Goal: Navigation & Orientation: Find specific page/section

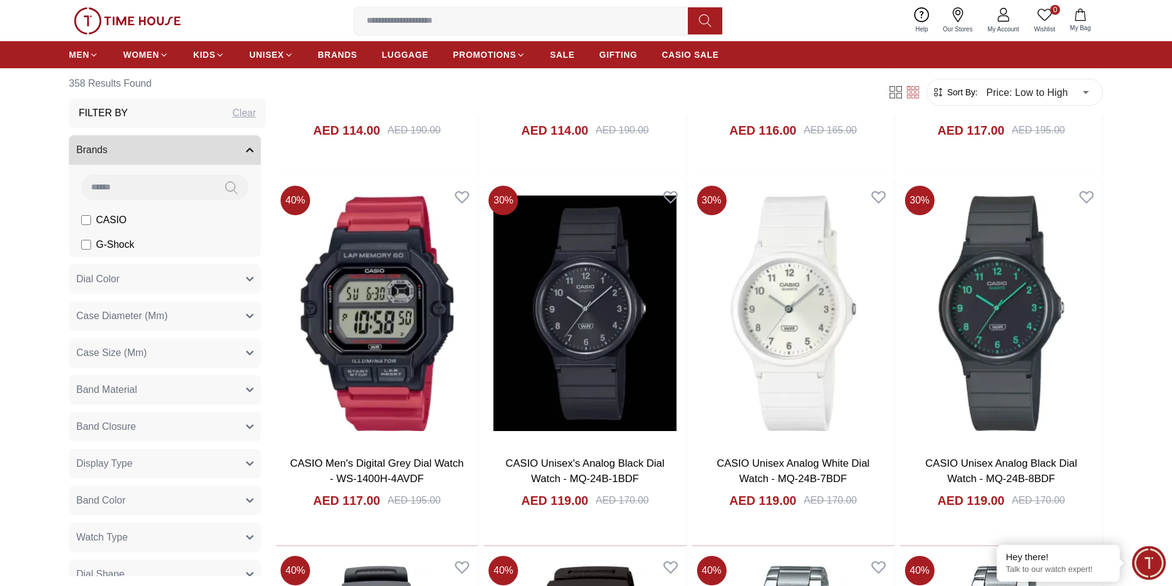
scroll to position [5228, 0]
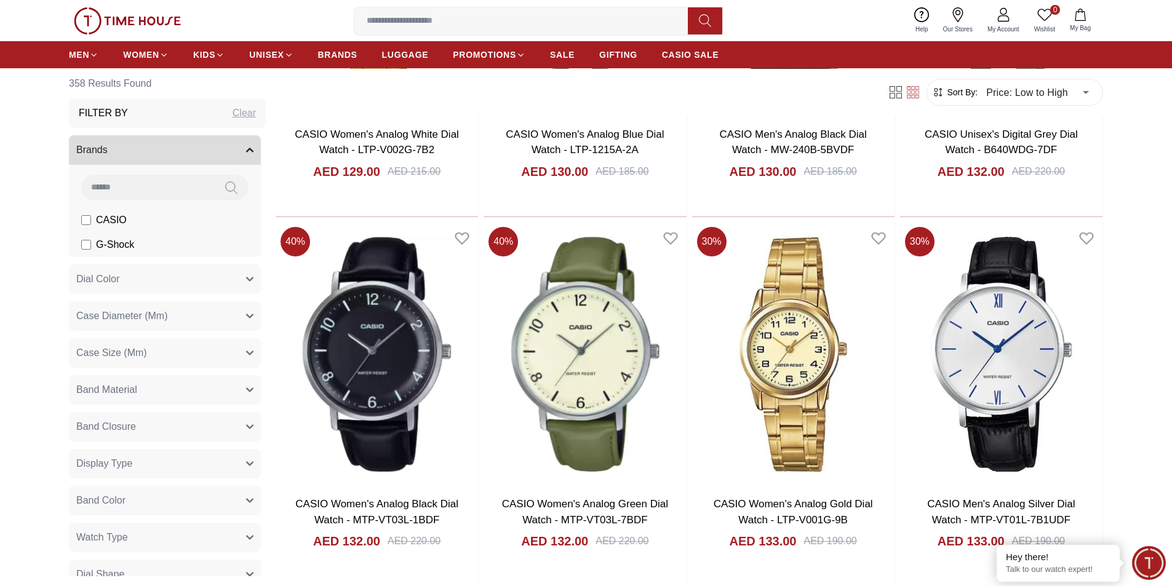
scroll to position [7627, 0]
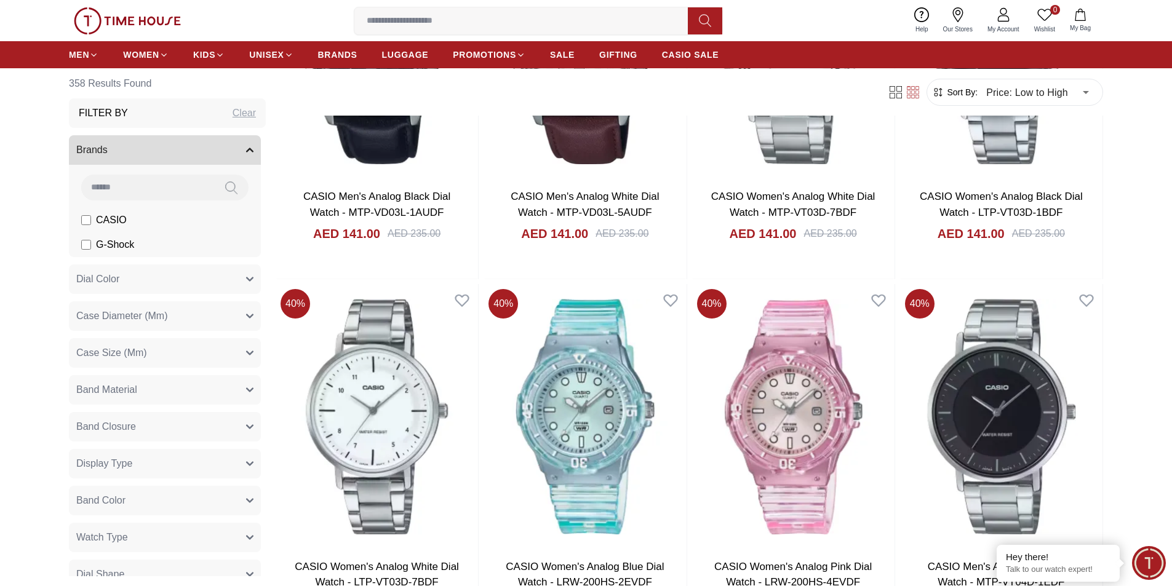
scroll to position [9410, 0]
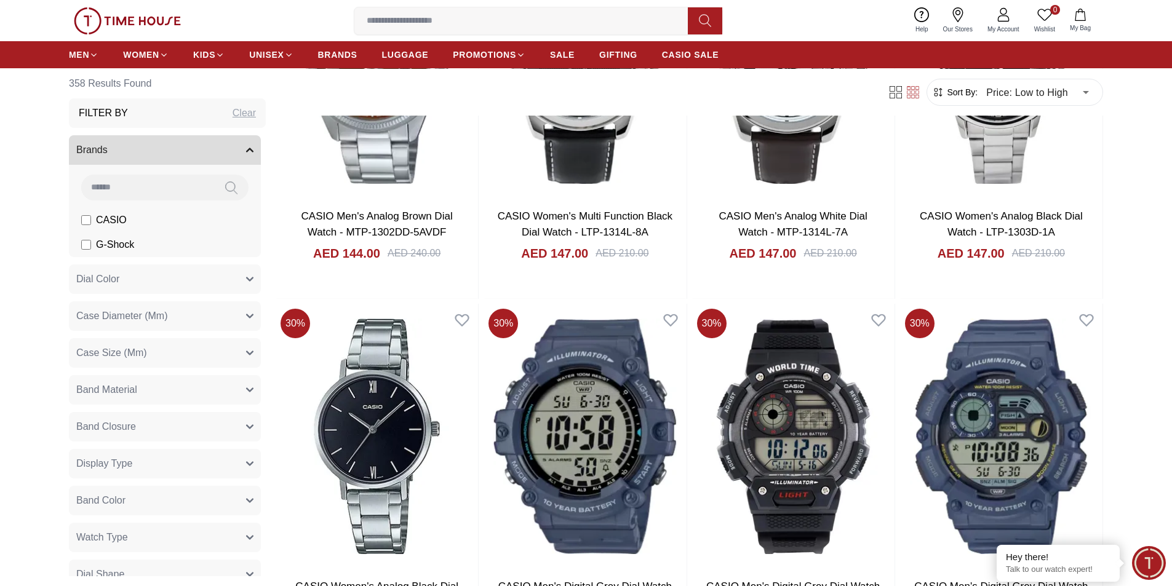
scroll to position [11009, 0]
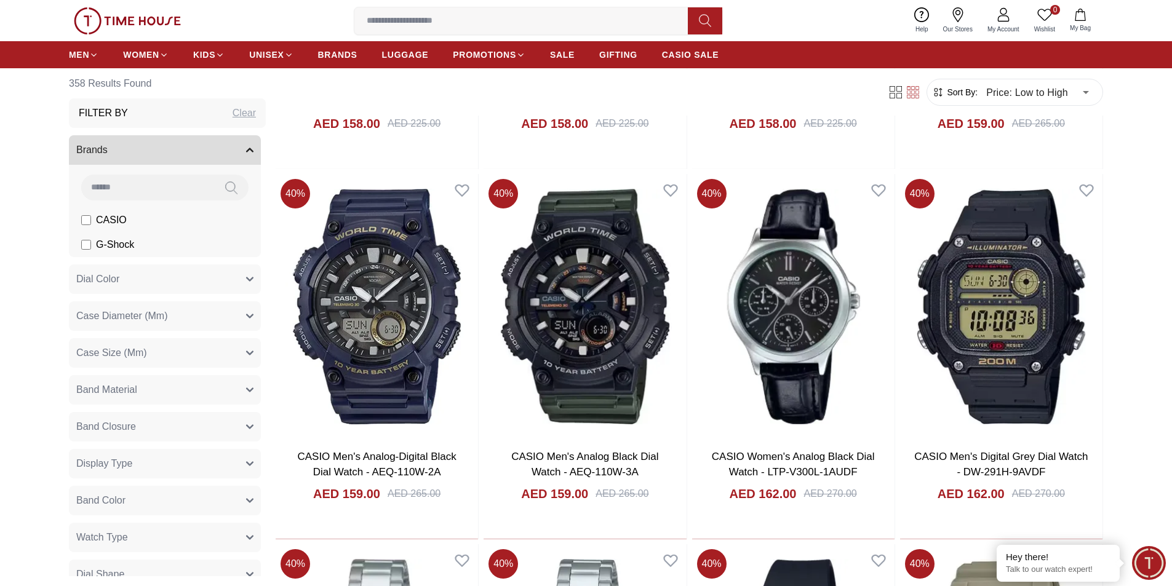
scroll to position [12608, 0]
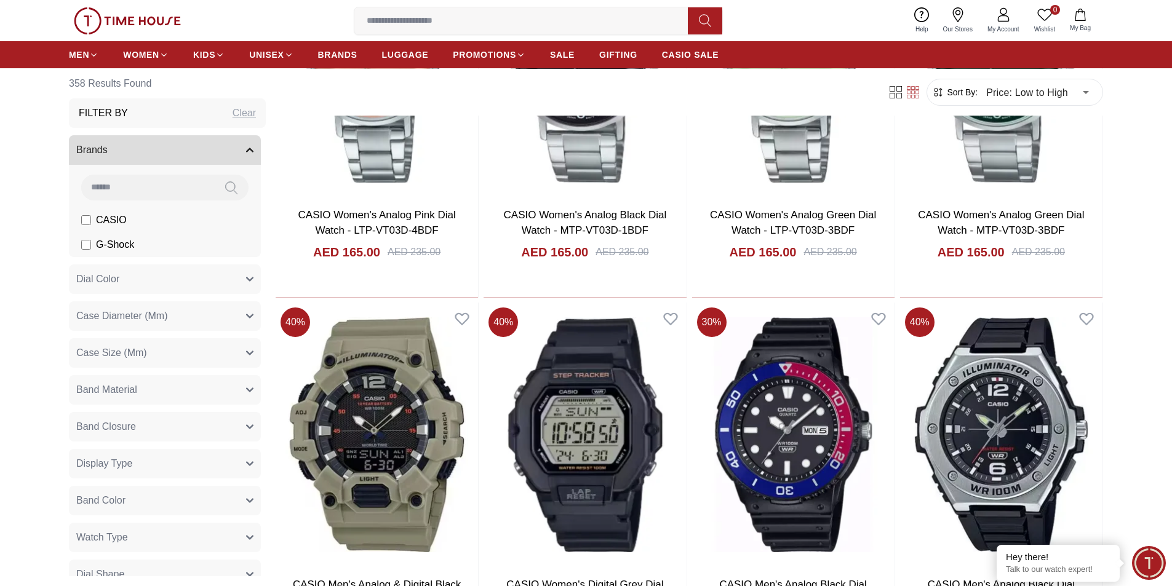
scroll to position [13593, 0]
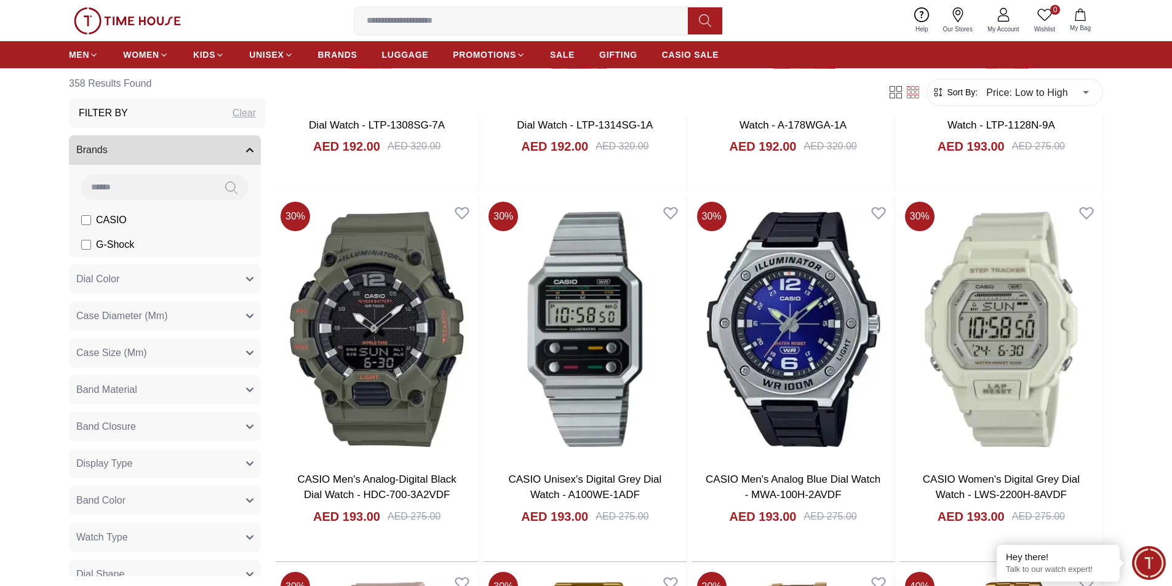
scroll to position [15930, 0]
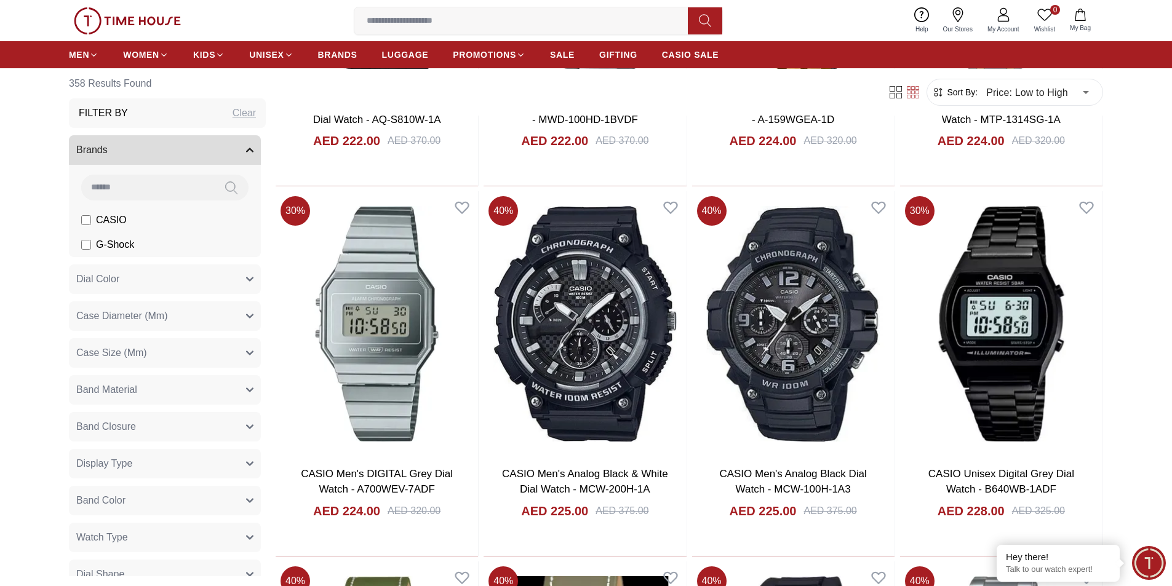
scroll to position [18144, 0]
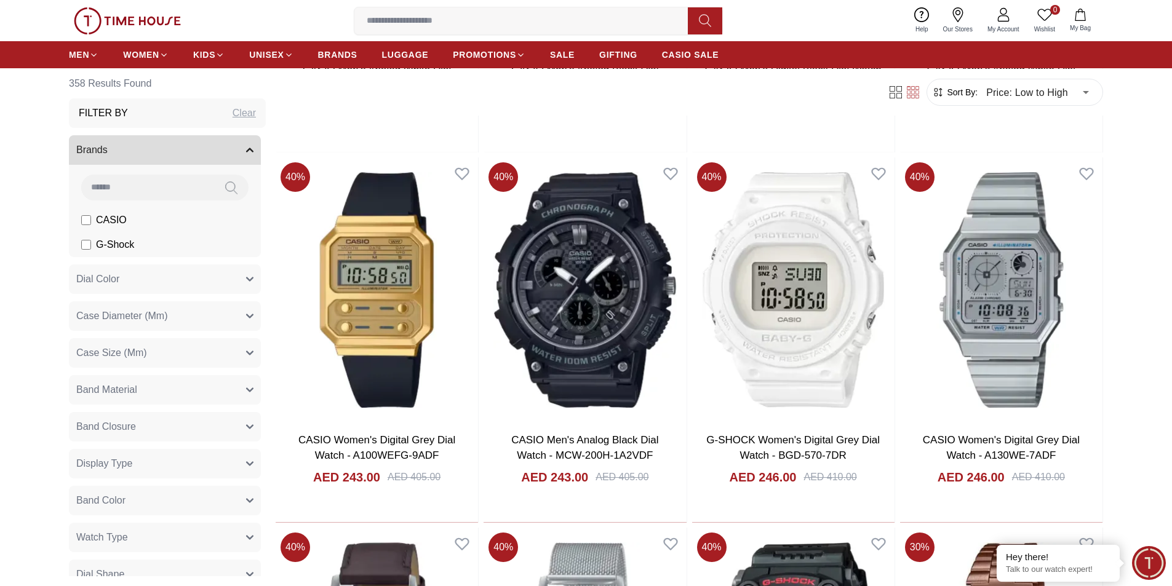
scroll to position [20023, 0]
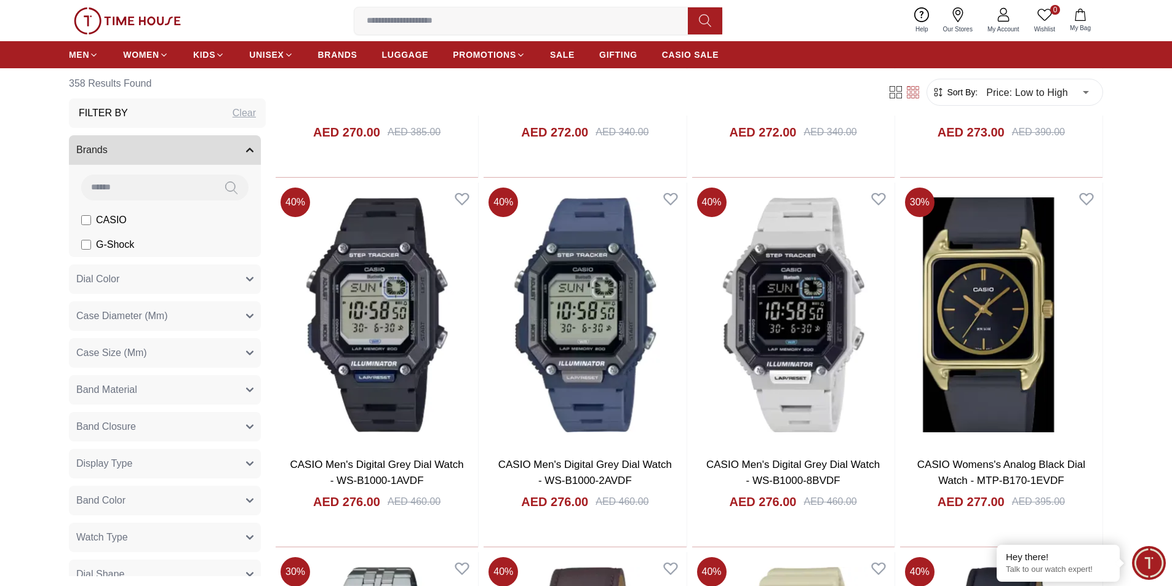
scroll to position [21869, 0]
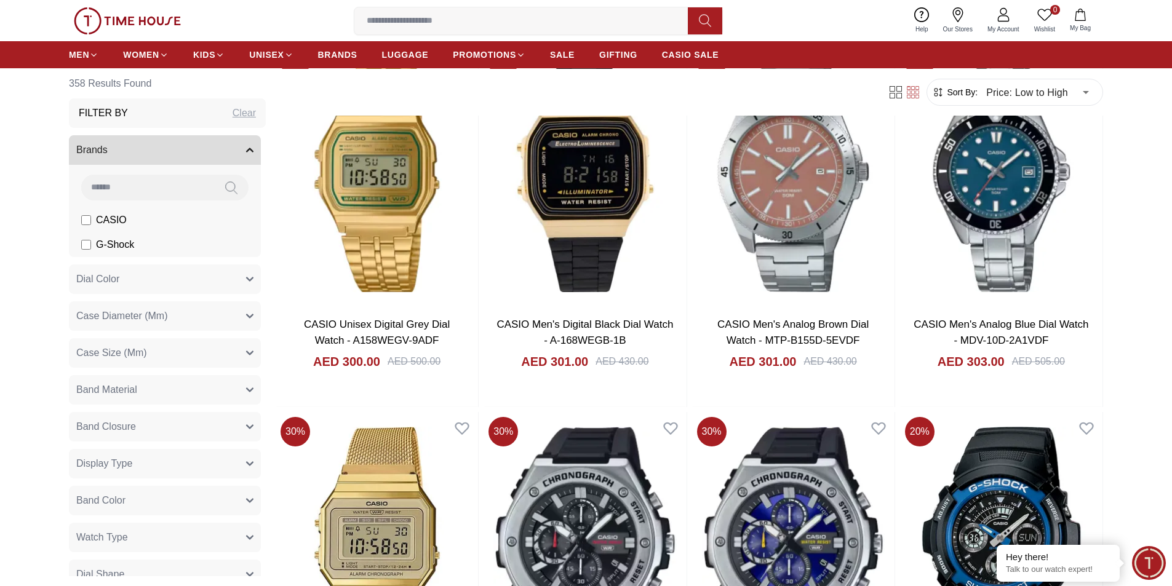
scroll to position [24037, 0]
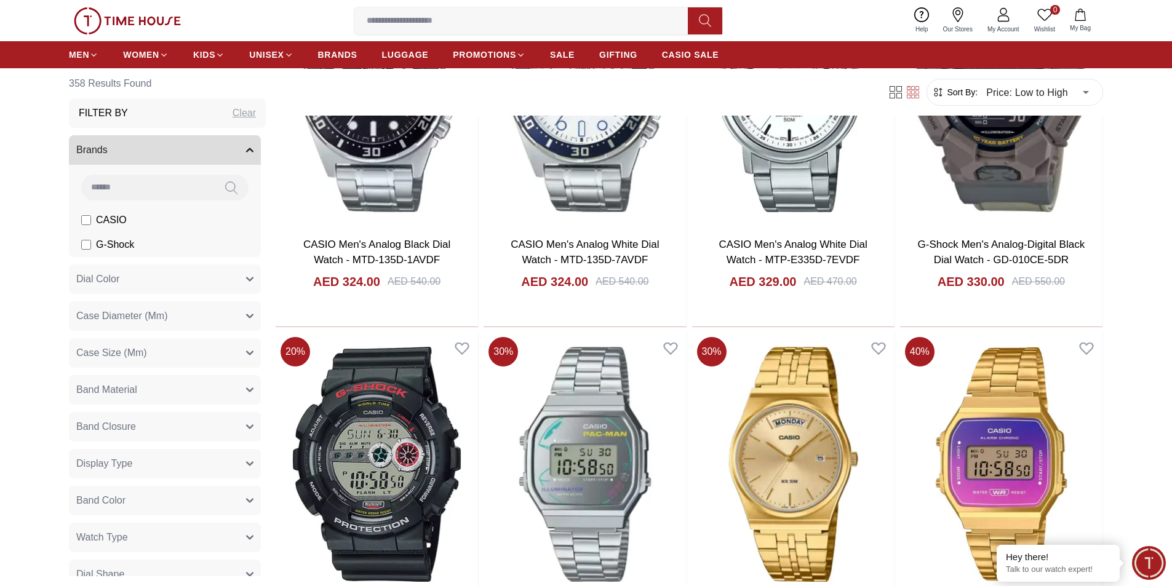
scroll to position [25866, 0]
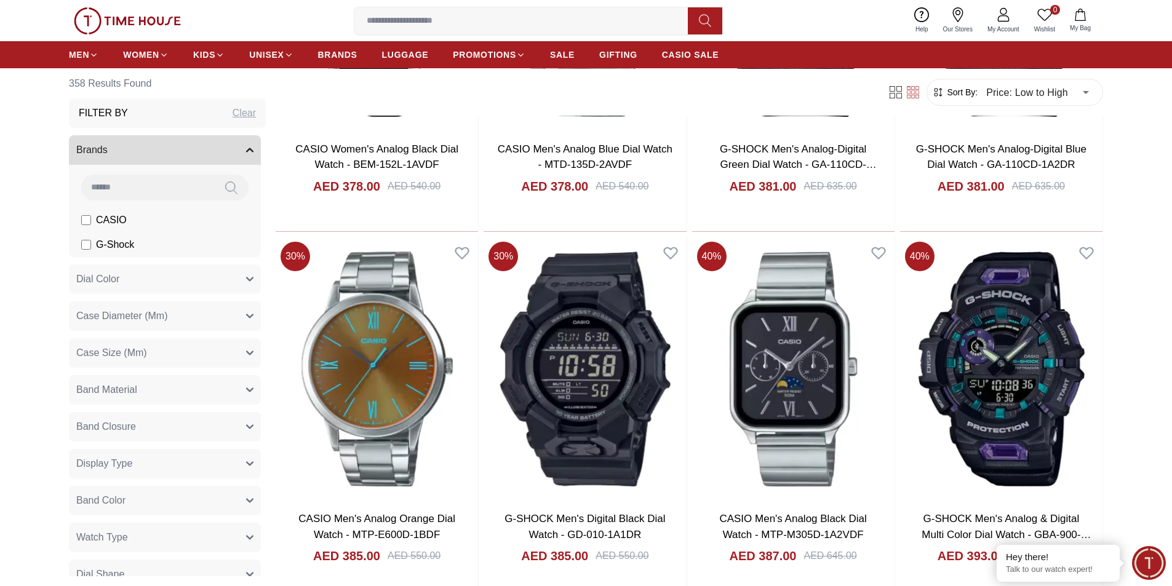
scroll to position [27732, 0]
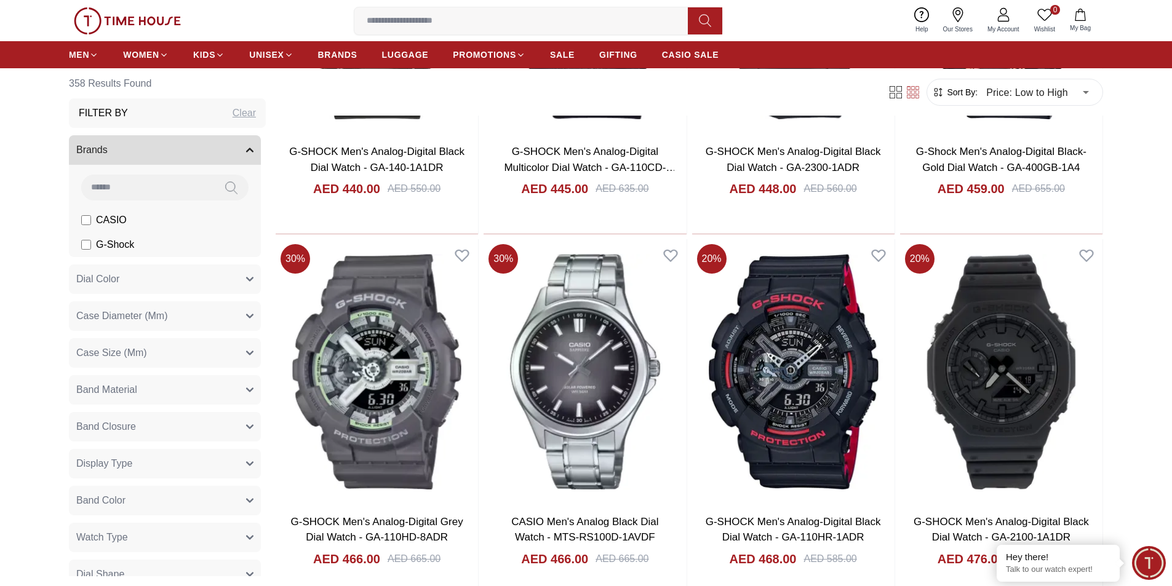
scroll to position [29587, 0]
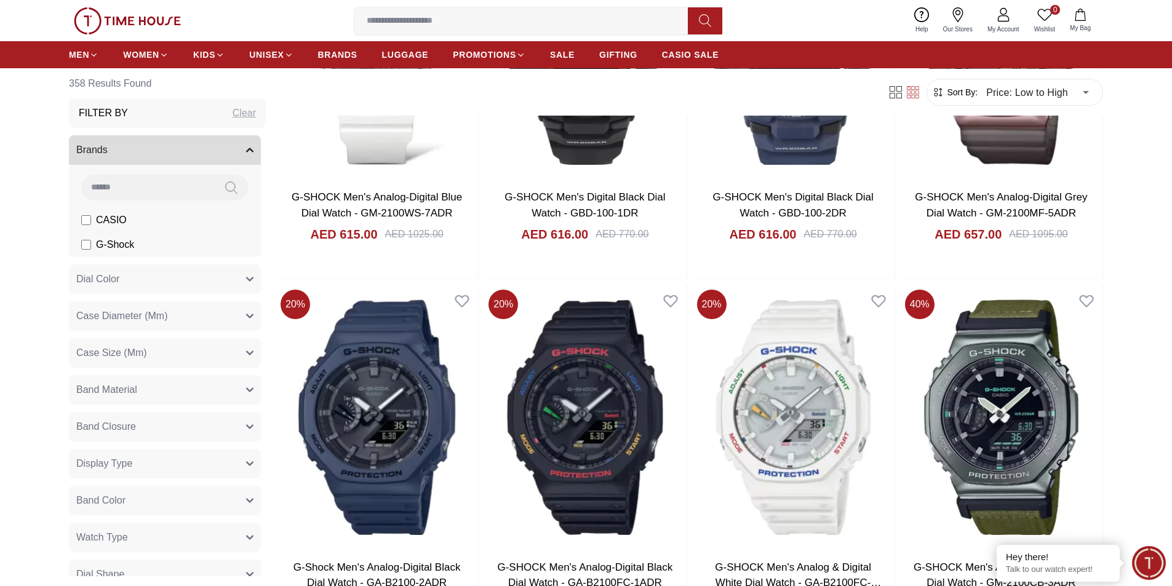
scroll to position [31417, 0]
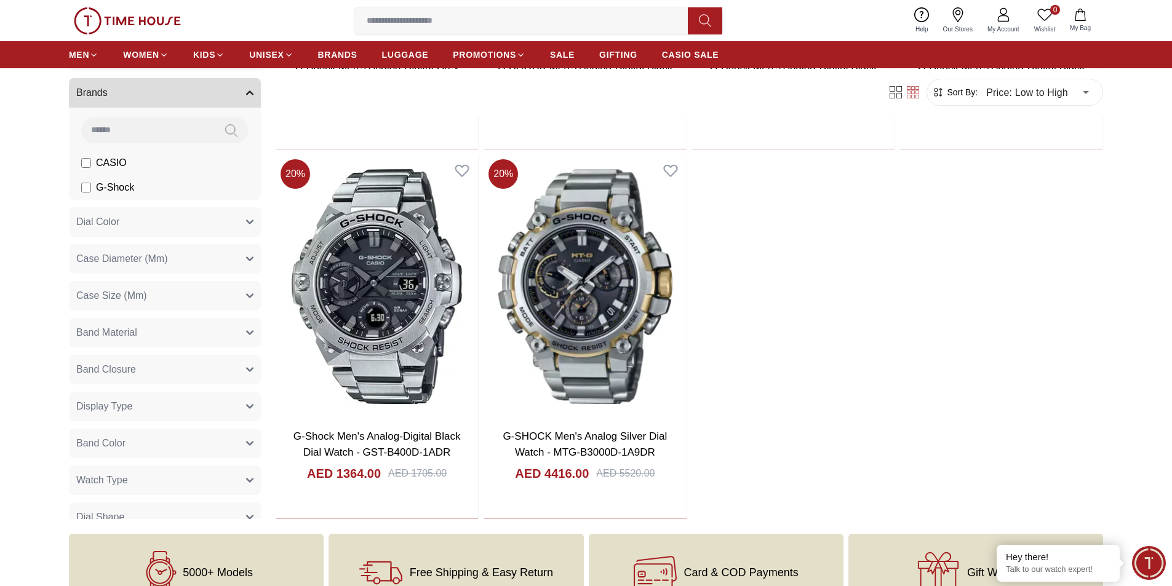
scroll to position [33370, 0]
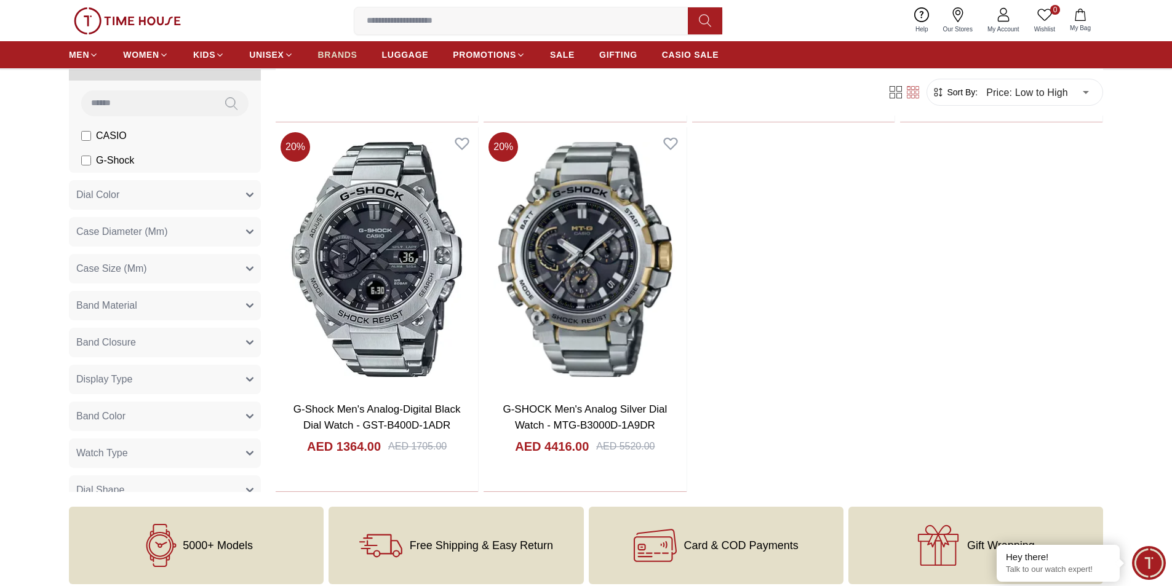
click at [346, 53] on span "BRANDS" at bounding box center [337, 55] width 39 height 12
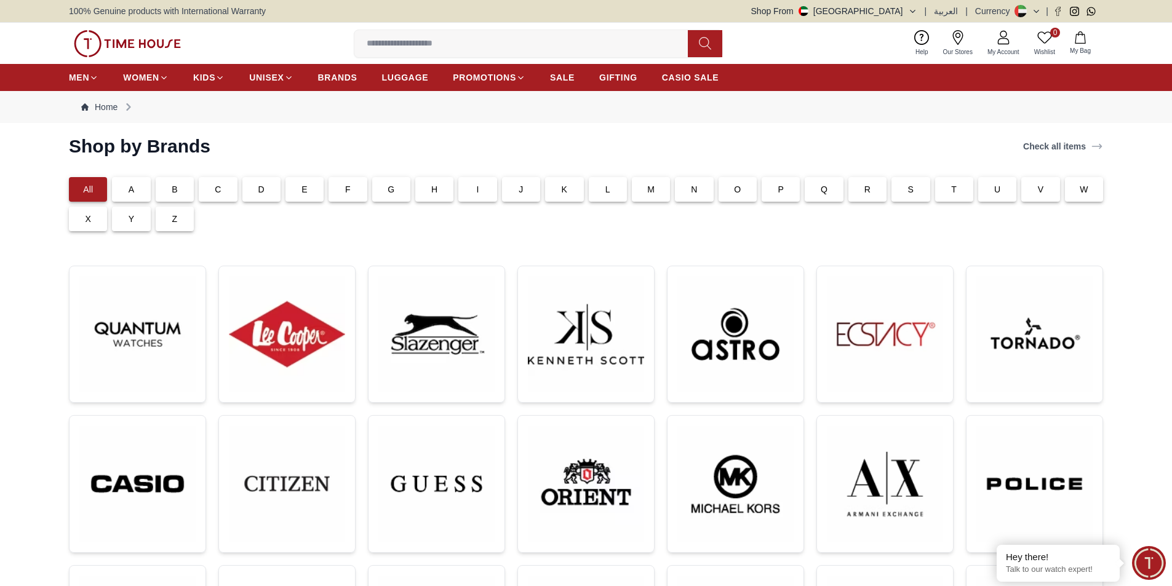
click at [900, 13] on button "Shop From [GEOGRAPHIC_DATA]" at bounding box center [834, 11] width 166 height 12
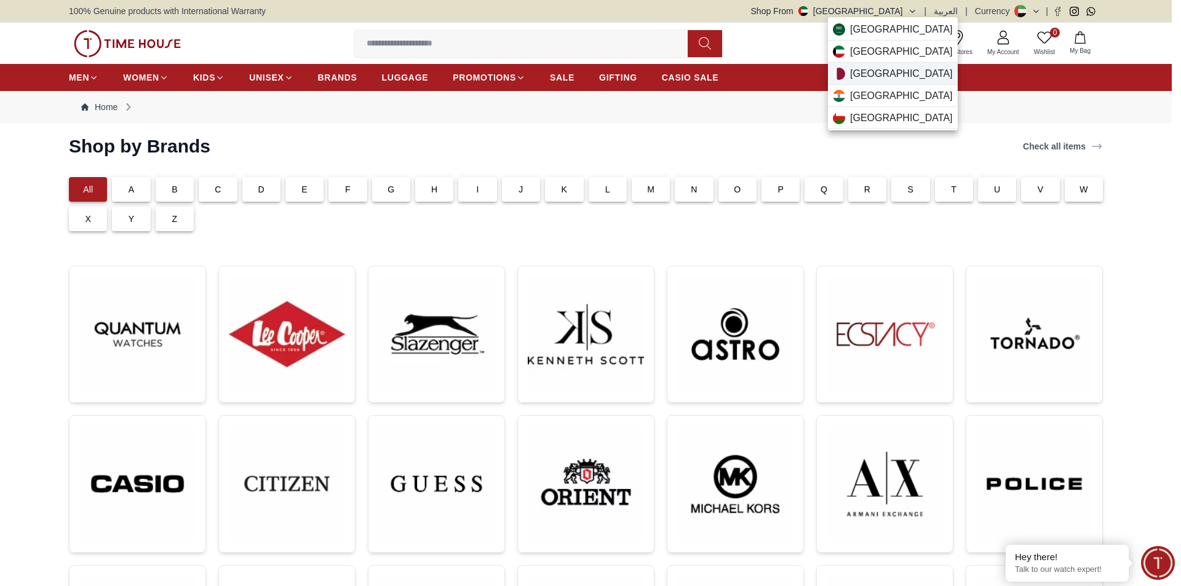
click at [865, 72] on span "[GEOGRAPHIC_DATA]" at bounding box center [901, 73] width 103 height 15
